Goal: Transaction & Acquisition: Purchase product/service

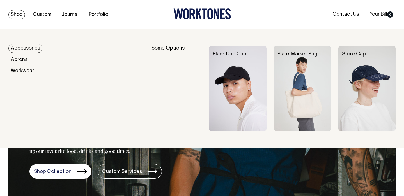
click at [20, 14] on link "Shop" at bounding box center [16, 14] width 17 height 9
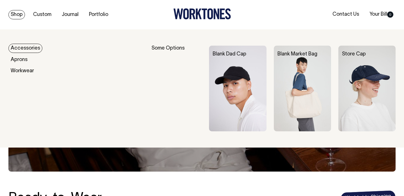
click at [19, 49] on link "Accessories" at bounding box center [25, 48] width 34 height 9
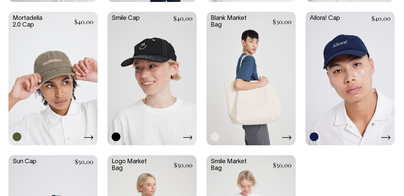
scroll to position [403, 0]
click at [240, 90] on link at bounding box center [250, 78] width 89 height 133
